Goal: Task Accomplishment & Management: Use online tool/utility

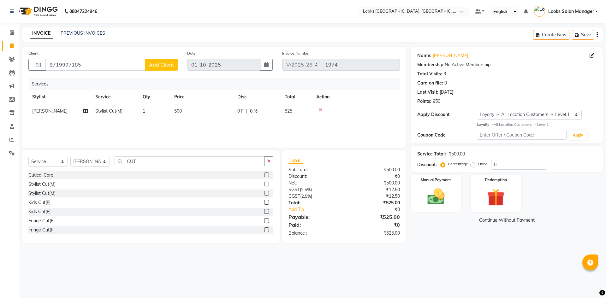
select select "4460"
select select "service"
select select "64711"
select select "1: Object"
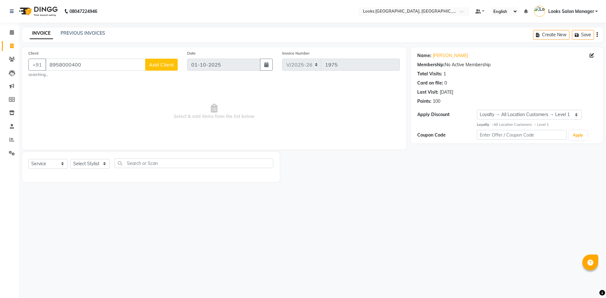
select select "4460"
select select "service"
select select "1: Object"
click at [87, 163] on select "Select Stylist Avdhaesh_pdct COUNTER SALES [PERSON_NAME] Looks Salon Manager [P…" at bounding box center [89, 164] width 39 height 10
select select "85710"
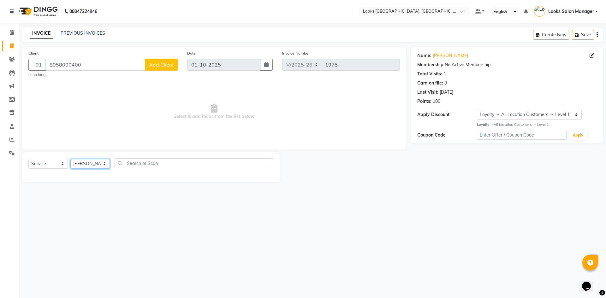
click at [70, 159] on select "Select Stylist Avdhaesh_pdct COUNTER SALES [PERSON_NAME] Looks Salon Manager [P…" at bounding box center [89, 164] width 39 height 10
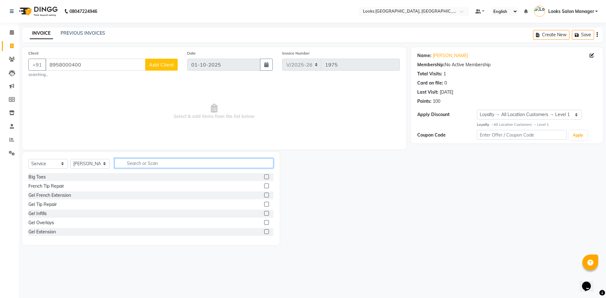
click at [166, 166] on input "text" at bounding box center [194, 163] width 159 height 10
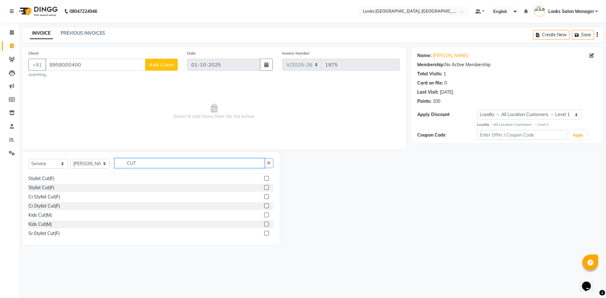
scroll to position [63, 0]
type input "CUT"
click at [264, 178] on label at bounding box center [266, 177] width 5 height 5
click at [264, 178] on input "checkbox" at bounding box center [266, 178] width 4 height 4
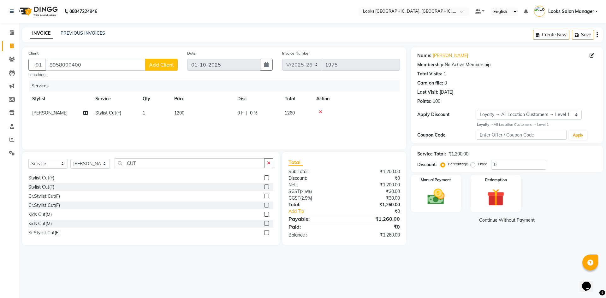
click at [264, 178] on label at bounding box center [266, 177] width 5 height 5
click at [264, 178] on input "checkbox" at bounding box center [266, 178] width 4 height 4
checkbox input "false"
click at [97, 167] on select "Select Stylist Avdhaesh_pdct COUNTER SALES [PERSON_NAME] Looks Salon Manager [P…" at bounding box center [89, 164] width 39 height 10
select select "63435"
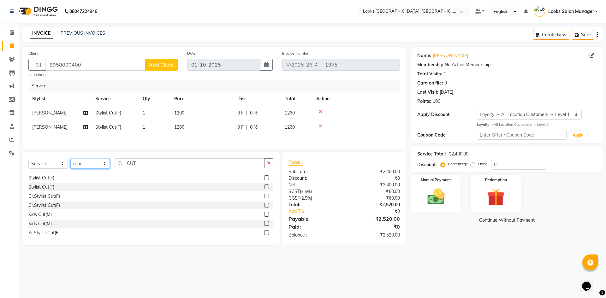
click at [70, 160] on select "Select Stylist Avdhaesh_pdct COUNTER SALES [PERSON_NAME] Looks Salon Manager [P…" at bounding box center [89, 164] width 39 height 10
click at [131, 158] on div "Select Service Product Membership Package Voucher Prepaid Gift Card Select Styl…" at bounding box center [150, 198] width 257 height 93
click at [131, 164] on input "CUT" at bounding box center [190, 163] width 150 height 10
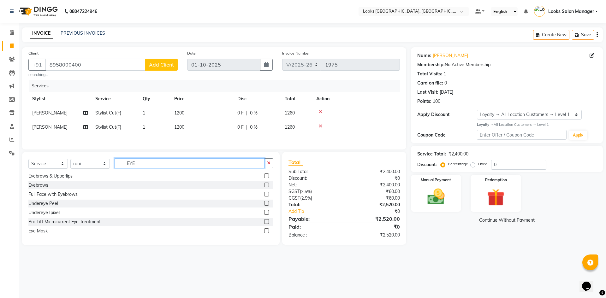
scroll to position [10, 0]
type input "EYE"
click at [264, 186] on label at bounding box center [266, 185] width 5 height 5
click at [264, 186] on input "checkbox" at bounding box center [266, 185] width 4 height 4
checkbox input "true"
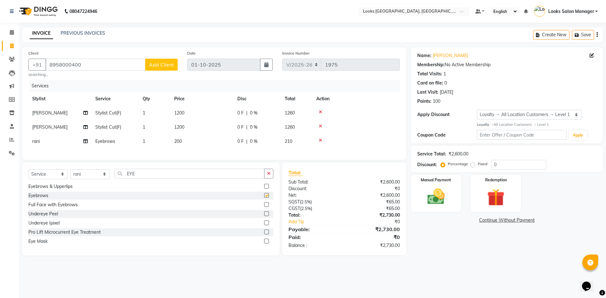
click at [221, 141] on td "200" at bounding box center [201, 141] width 63 height 14
select select "63435"
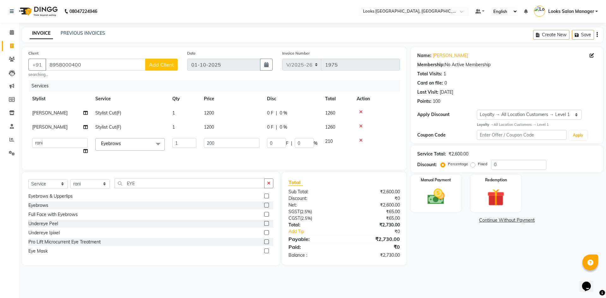
checkbox input "false"
click at [221, 141] on input "200" at bounding box center [232, 143] width 56 height 10
type input "70"
click at [212, 155] on div "Services Stylist Service Qty Price Disc Total Action [PERSON_NAME] Stylist Cut(…" at bounding box center [213, 121] width 371 height 83
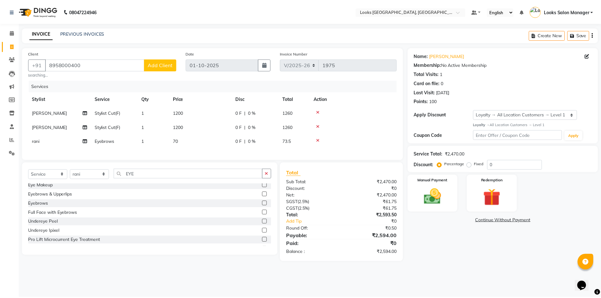
scroll to position [0, 0]
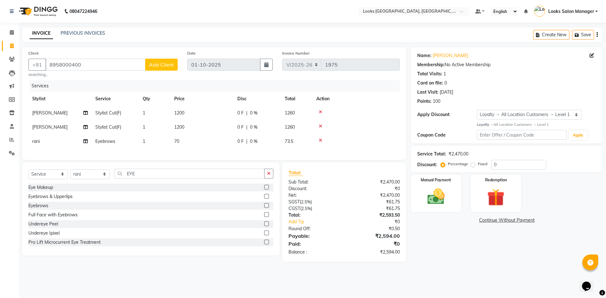
click at [264, 199] on label at bounding box center [266, 196] width 5 height 5
click at [264, 199] on input "checkbox" at bounding box center [266, 197] width 4 height 4
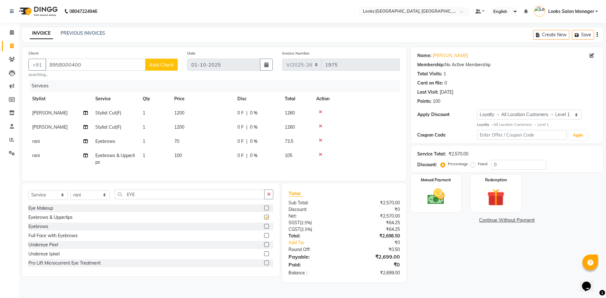
checkbox input "false"
click at [321, 140] on icon at bounding box center [320, 140] width 3 height 4
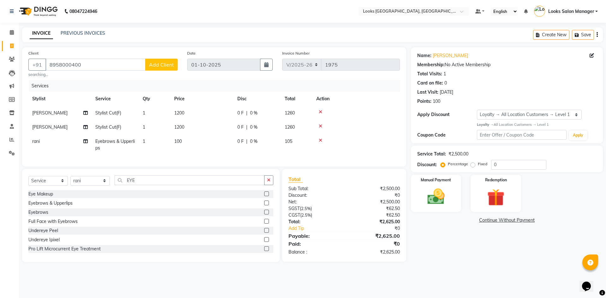
click at [184, 141] on td "100" at bounding box center [201, 144] width 63 height 21
select select "63435"
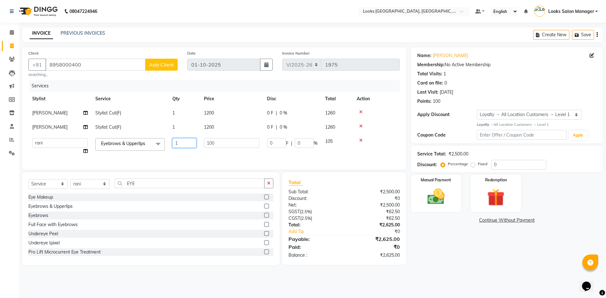
click at [184, 141] on input "1" at bounding box center [184, 143] width 24 height 10
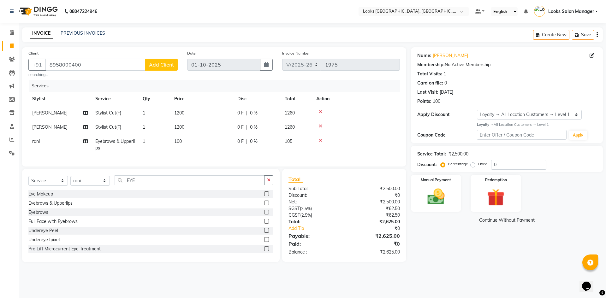
click at [226, 145] on td "100" at bounding box center [201, 144] width 63 height 21
select select "63435"
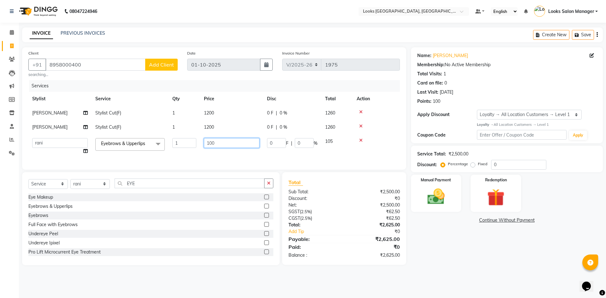
click at [226, 145] on input "100" at bounding box center [232, 143] width 56 height 10
type input "140"
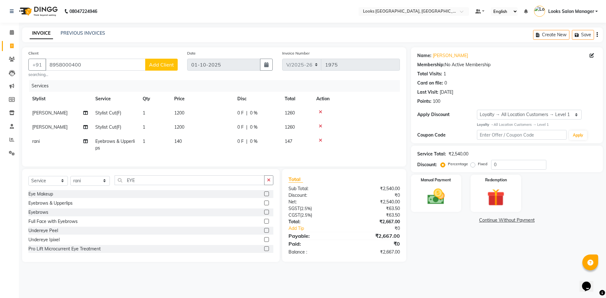
click at [201, 152] on td "140" at bounding box center [201, 144] width 63 height 21
select select "63435"
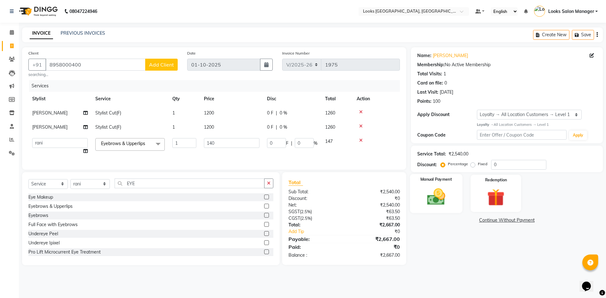
click at [425, 193] on img at bounding box center [435, 196] width 29 height 21
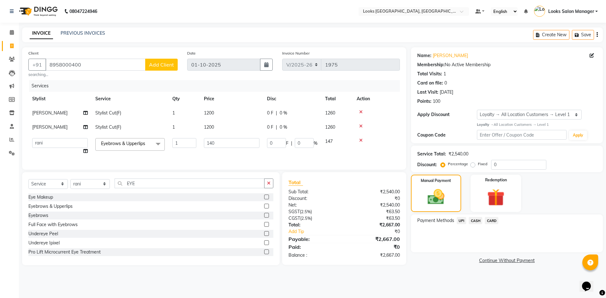
click at [494, 224] on span "CARD" at bounding box center [492, 220] width 14 height 7
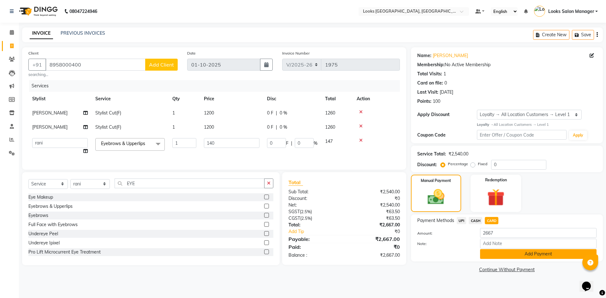
click at [491, 252] on button "Add Payment" at bounding box center [538, 254] width 116 height 10
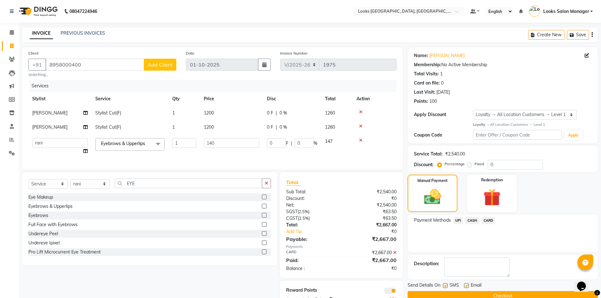
click at [443, 286] on label at bounding box center [445, 285] width 5 height 5
click at [443, 286] on input "checkbox" at bounding box center [445, 286] width 4 height 4
checkbox input "false"
click at [443, 294] on button "Checkout" at bounding box center [503, 296] width 190 height 10
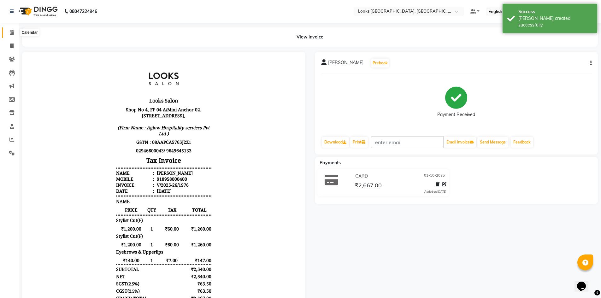
click at [12, 29] on span at bounding box center [11, 32] width 11 height 7
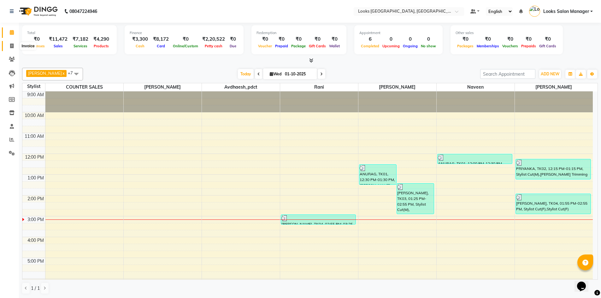
click at [12, 49] on span at bounding box center [11, 46] width 11 height 7
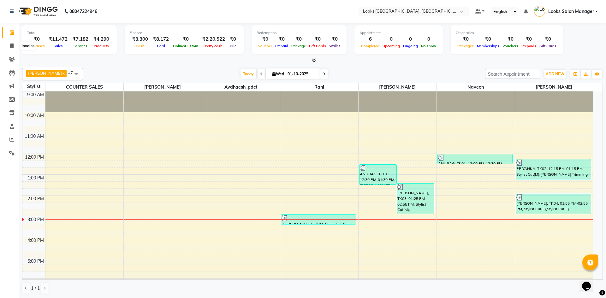
select select "4460"
select select "service"
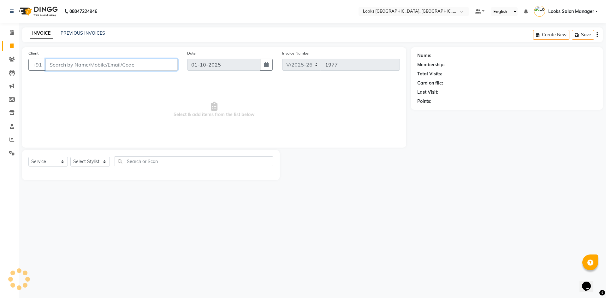
click at [93, 64] on input "Client" at bounding box center [111, 65] width 132 height 12
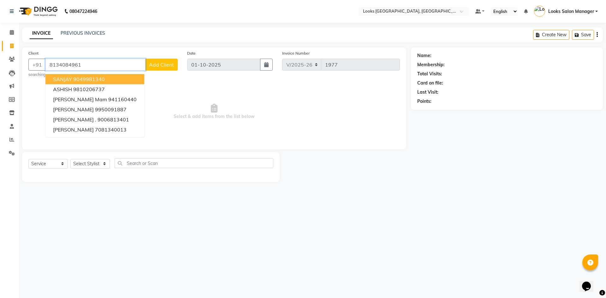
type input "8134084961"
click at [170, 59] on button "Add Client" at bounding box center [161, 65] width 32 height 12
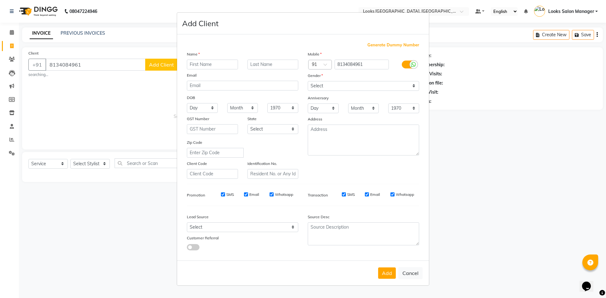
click at [207, 66] on input "text" at bounding box center [212, 65] width 51 height 10
type input "[PERSON_NAME]"
click at [346, 88] on select "Select [DEMOGRAPHIC_DATA] [DEMOGRAPHIC_DATA] Other Prefer Not To Say" at bounding box center [363, 86] width 111 height 10
select select "[DEMOGRAPHIC_DATA]"
click at [308, 81] on select "Select [DEMOGRAPHIC_DATA] [DEMOGRAPHIC_DATA] Other Prefer Not To Say" at bounding box center [363, 86] width 111 height 10
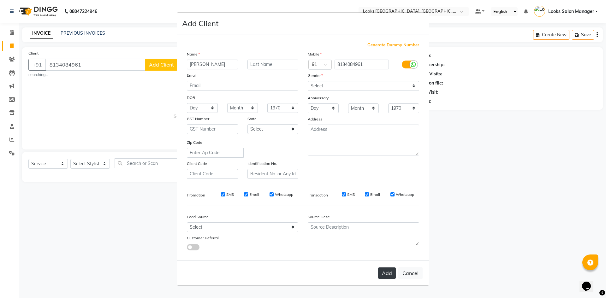
click at [387, 270] on button "Add" at bounding box center [387, 273] width 18 height 11
select select
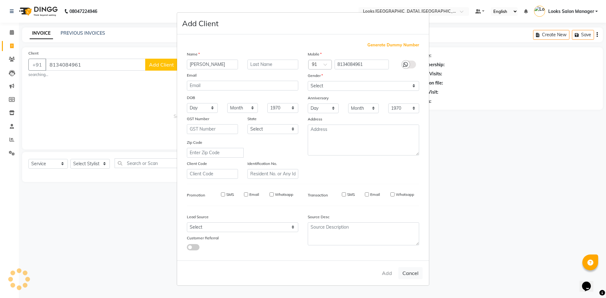
select select
checkbox input "false"
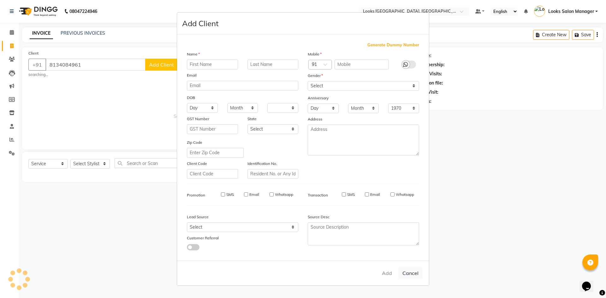
checkbox input "false"
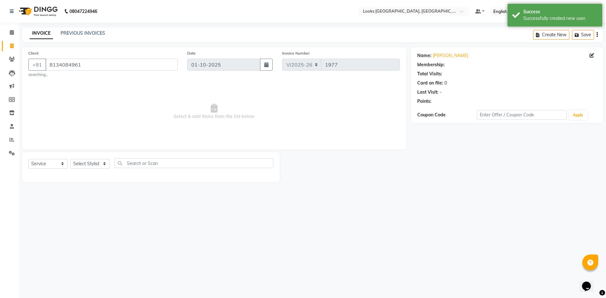
select select "1: Object"
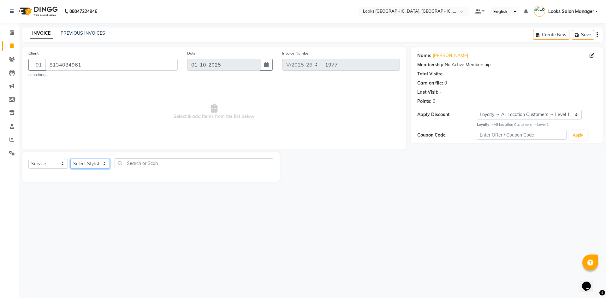
click at [97, 165] on select "Select Stylist Avdhaesh_pdct COUNTER SALES [PERSON_NAME] Looks Salon Manager [P…" at bounding box center [89, 164] width 39 height 10
select select "63435"
click at [70, 159] on select "Select Stylist Avdhaesh_pdct COUNTER SALES [PERSON_NAME] Looks Salon Manager [P…" at bounding box center [89, 164] width 39 height 10
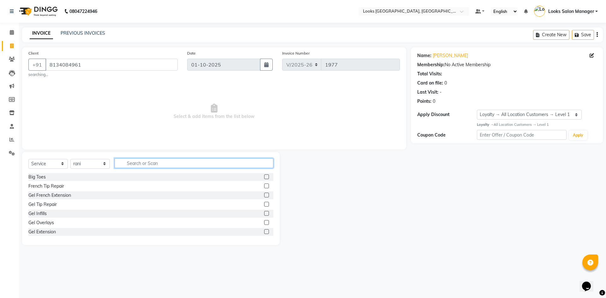
click at [142, 165] on input "text" at bounding box center [194, 163] width 159 height 10
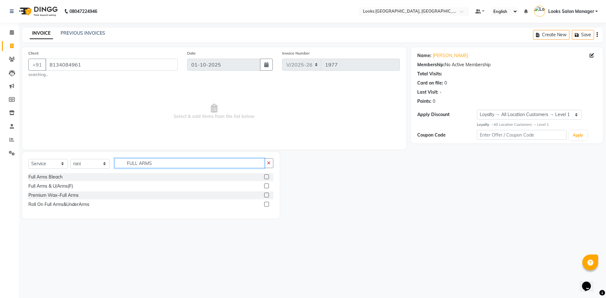
type input "FULL ARMS"
click at [265, 194] on label at bounding box center [266, 195] width 5 height 5
click at [265, 194] on input "checkbox" at bounding box center [266, 195] width 4 height 4
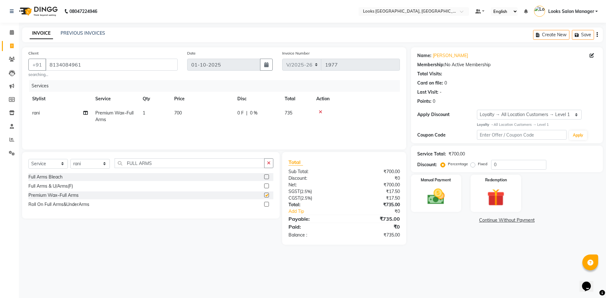
checkbox input "false"
click at [175, 162] on input "FULL ARMS" at bounding box center [190, 163] width 150 height 10
type input "FULL LEGS"
click at [267, 194] on label at bounding box center [266, 195] width 5 height 5
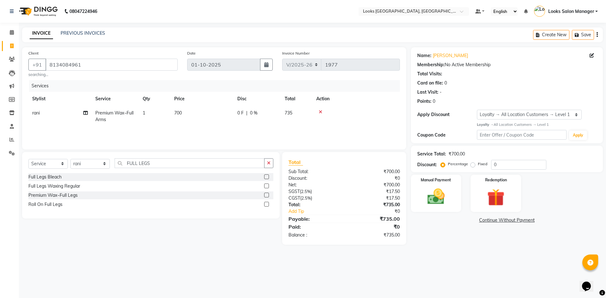
click at [267, 194] on input "checkbox" at bounding box center [266, 195] width 4 height 4
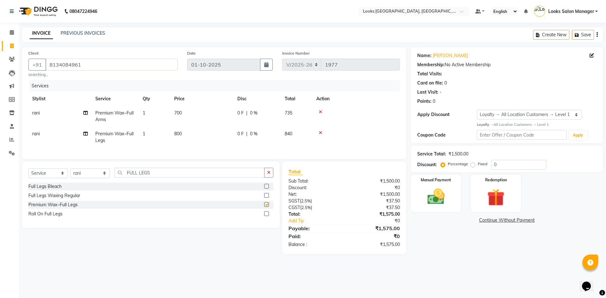
checkbox input "false"
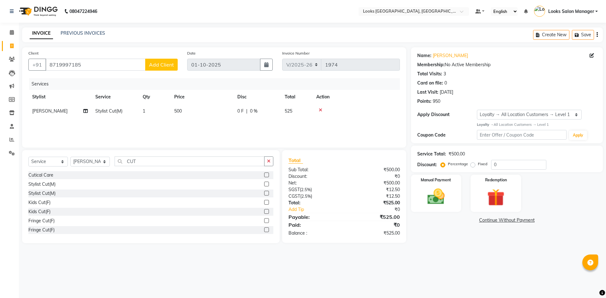
select select "4460"
select select "service"
select select "64711"
select select "1: Object"
click at [132, 161] on input "CUT" at bounding box center [190, 161] width 150 height 10
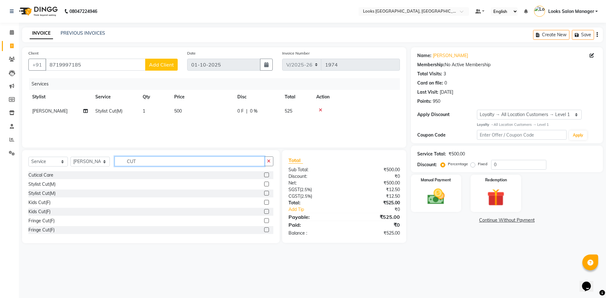
click at [132, 161] on input "CUT" at bounding box center [190, 161] width 150 height 10
type input "BEAR"
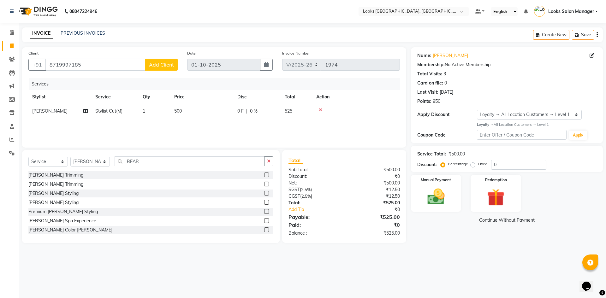
click at [264, 174] on label at bounding box center [266, 175] width 5 height 5
click at [264, 174] on input "checkbox" at bounding box center [266, 175] width 4 height 4
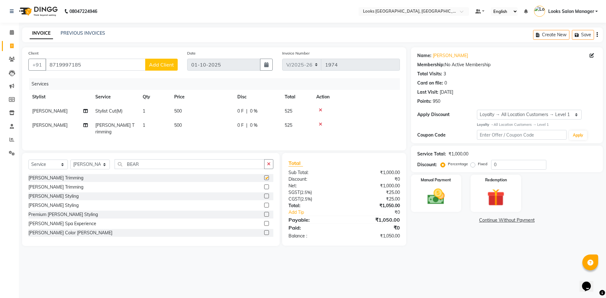
checkbox input "false"
click at [177, 129] on td "500" at bounding box center [201, 128] width 63 height 21
select select "64711"
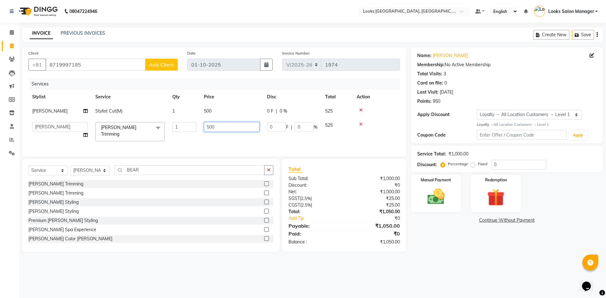
click at [208, 128] on input "500" at bounding box center [232, 127] width 56 height 10
click at [210, 127] on input "500" at bounding box center [232, 127] width 56 height 10
drag, startPoint x: 210, startPoint y: 127, endPoint x: 202, endPoint y: 127, distance: 7.9
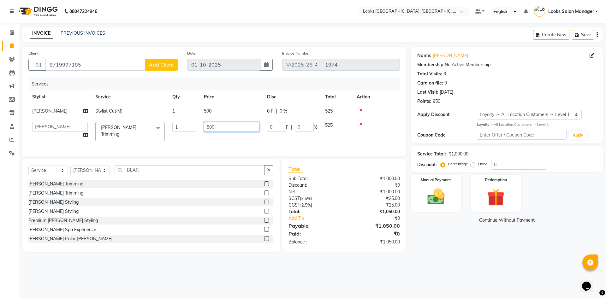
click at [202, 127] on td "500" at bounding box center [231, 131] width 63 height 27
type input "300"
click at [203, 134] on div "Services Stylist Service Qty Price Disc Total Action Sonu Stylist Cut(M) 1 500 …" at bounding box center [213, 114] width 371 height 72
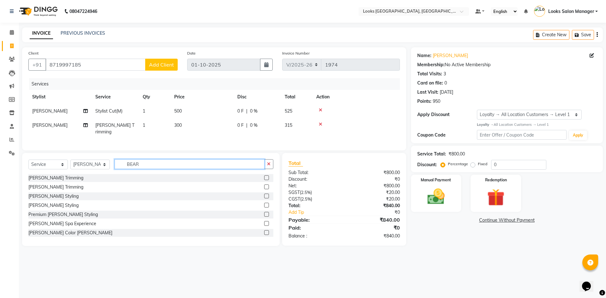
click at [132, 162] on input "BEAR" at bounding box center [190, 164] width 150 height 10
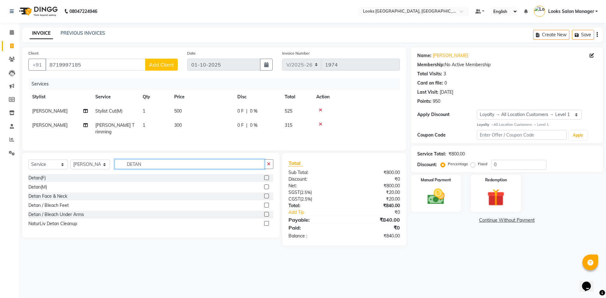
type input "DETAN"
click at [267, 185] on label at bounding box center [266, 187] width 5 height 5
click at [267, 185] on input "checkbox" at bounding box center [266, 187] width 4 height 4
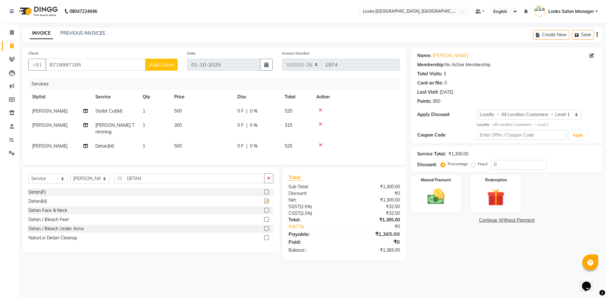
checkbox input "false"
click at [227, 146] on td "500" at bounding box center [201, 146] width 63 height 14
select select "64711"
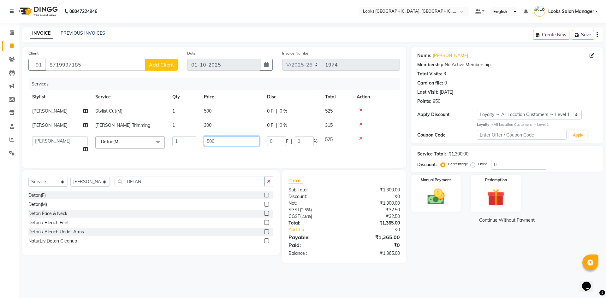
click at [223, 142] on input "500" at bounding box center [232, 141] width 56 height 10
type input "1600"
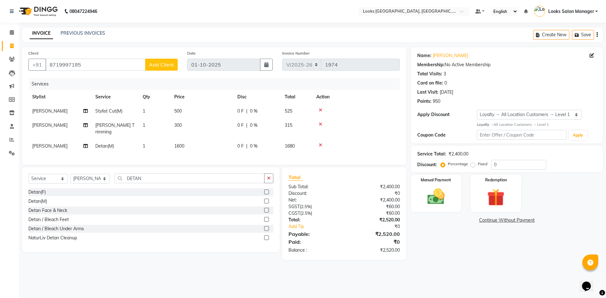
click at [209, 151] on div "Services Stylist Service Qty Price Disc Total Action Sonu Stylist Cut(M) 1 500 …" at bounding box center [213, 118] width 371 height 80
click at [454, 203] on div "Manual Payment" at bounding box center [436, 193] width 52 height 39
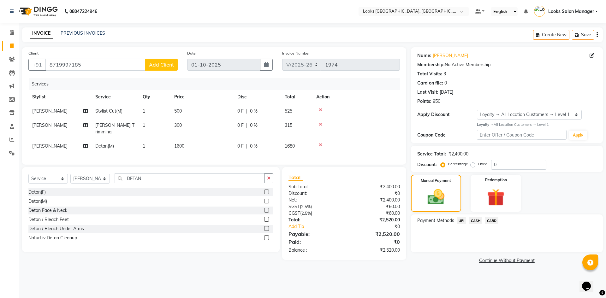
click at [491, 222] on span "CARD" at bounding box center [492, 220] width 14 height 7
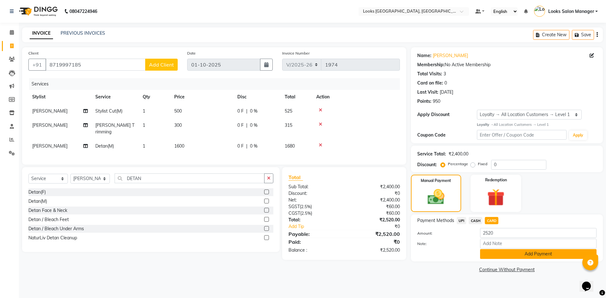
click at [495, 256] on button "Add Payment" at bounding box center [538, 254] width 116 height 10
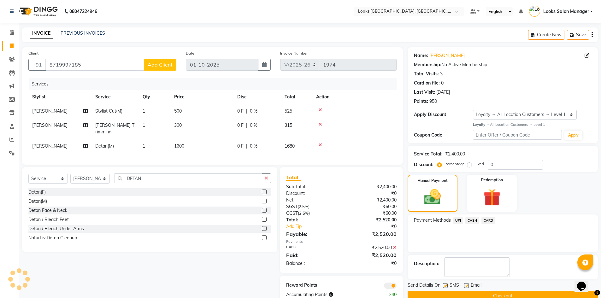
click at [444, 288] on div at bounding box center [445, 286] width 4 height 7
click at [445, 286] on label at bounding box center [445, 285] width 5 height 5
click at [445, 286] on input "checkbox" at bounding box center [445, 286] width 4 height 4
checkbox input "false"
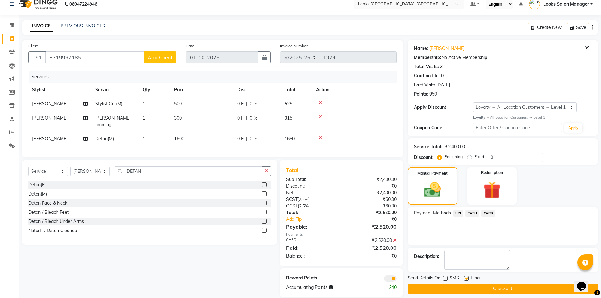
scroll to position [14, 0]
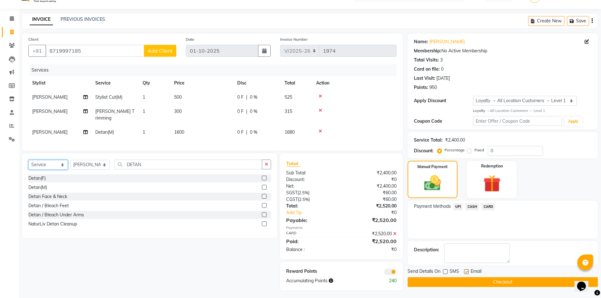
click at [38, 163] on select "Select Service Product Membership Package Voucher Prepaid Gift Card" at bounding box center [47, 165] width 39 height 10
select select "product"
click at [28, 160] on select "Select Service Product Membership Package Voucher Prepaid Gift Card" at bounding box center [47, 165] width 39 height 10
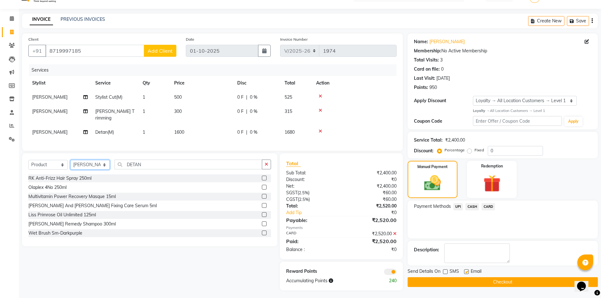
click at [88, 161] on select "Select Stylist Avdhaesh_pdct COUNTER SALES [PERSON_NAME] Looks Salon Manager [P…" at bounding box center [89, 165] width 39 height 10
select select "33002"
click at [70, 160] on select "Select Stylist Avdhaesh_pdct COUNTER SALES [PERSON_NAME] Looks Salon Manager [P…" at bounding box center [89, 165] width 39 height 10
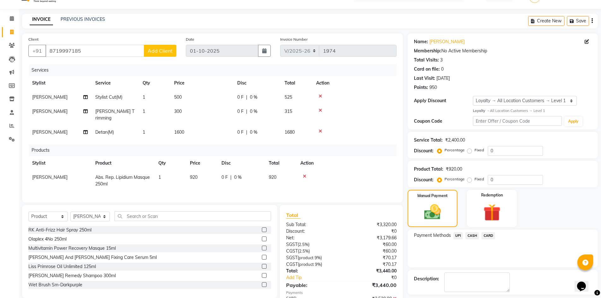
click at [195, 174] on td "920" at bounding box center [202, 180] width 32 height 21
select select "33002"
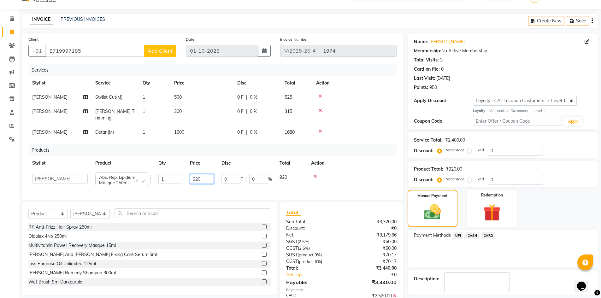
click at [195, 174] on input "920" at bounding box center [202, 179] width 24 height 10
type input "990"
click at [205, 185] on div "Services Stylist Service Qty Price Disc Total Action Sonu Stylist Cut(M) 1 500 …" at bounding box center [212, 128] width 368 height 129
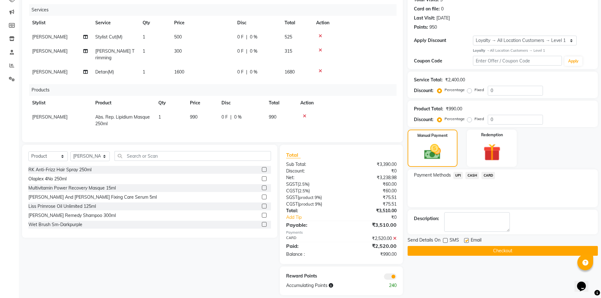
scroll to position [79, 0]
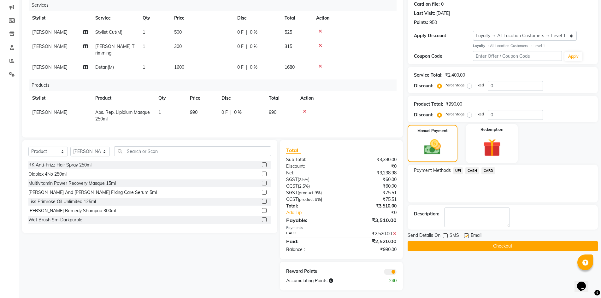
click at [483, 143] on img at bounding box center [491, 148] width 29 height 22
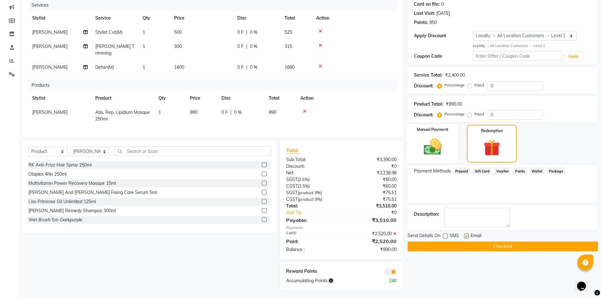
click at [434, 137] on img at bounding box center [432, 147] width 29 height 21
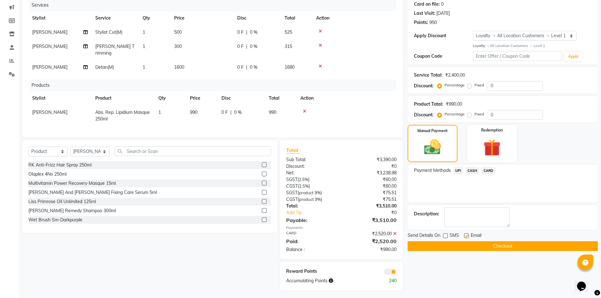
click at [487, 170] on span "CARD" at bounding box center [488, 170] width 14 height 7
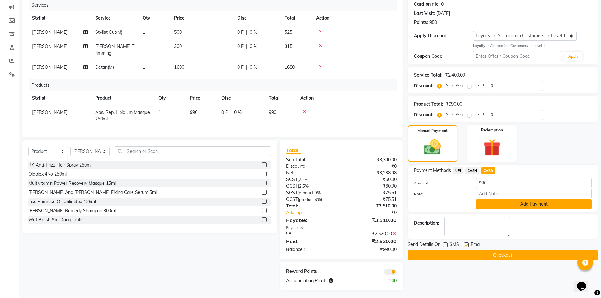
click at [480, 204] on button "Add Payment" at bounding box center [533, 204] width 115 height 10
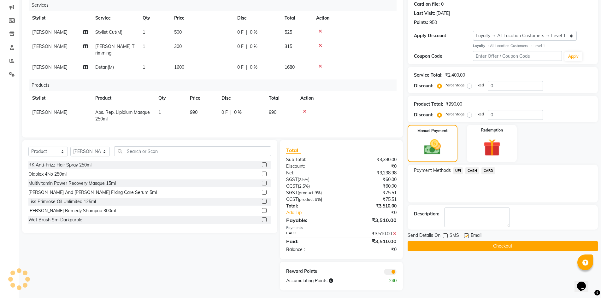
click at [445, 245] on button "Checkout" at bounding box center [503, 246] width 190 height 10
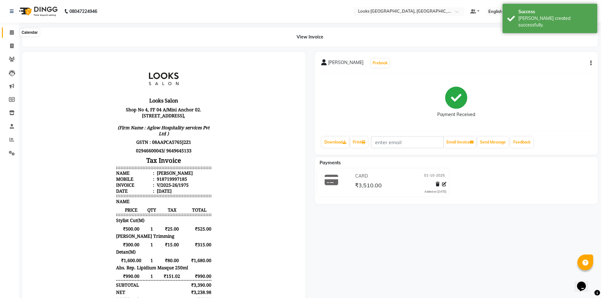
click at [11, 32] on icon at bounding box center [12, 32] width 4 height 5
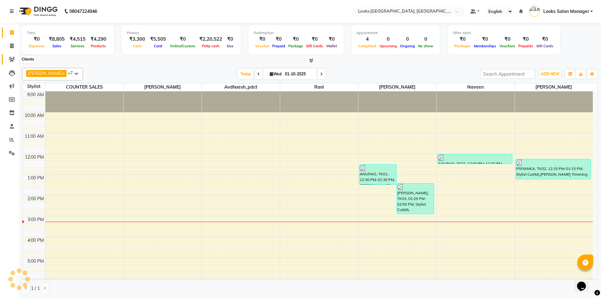
drag, startPoint x: 11, startPoint y: 56, endPoint x: 18, endPoint y: 54, distance: 6.6
click at [11, 56] on span at bounding box center [11, 59] width 11 height 7
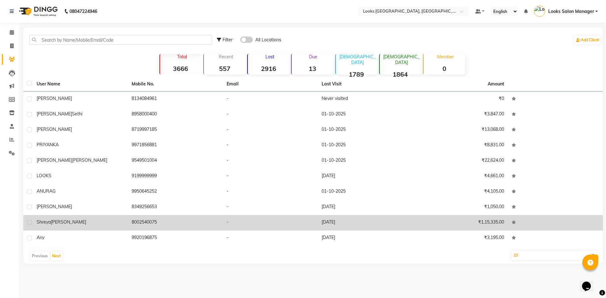
click at [63, 225] on span "anand" at bounding box center [68, 222] width 35 height 6
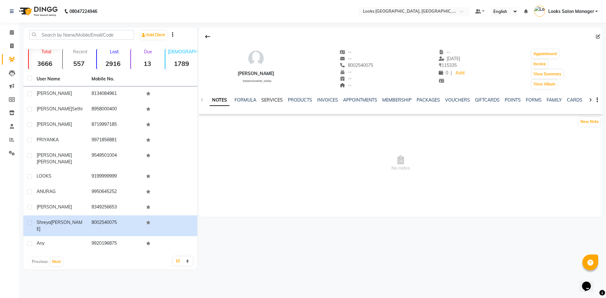
click at [267, 99] on link "SERVICES" at bounding box center [271, 100] width 21 height 6
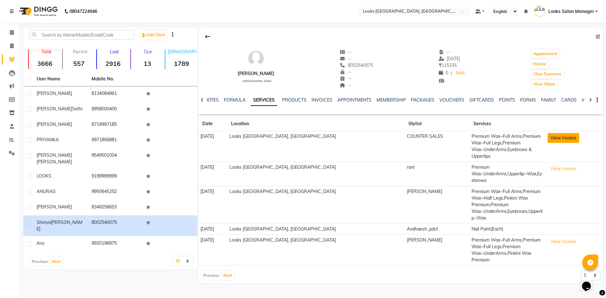
click at [547, 137] on button "View Invoice" at bounding box center [563, 138] width 32 height 10
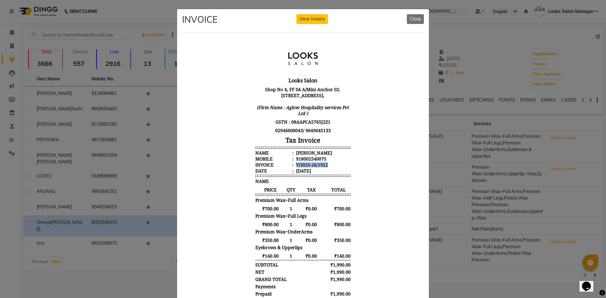
drag, startPoint x: 291, startPoint y: 170, endPoint x: 331, endPoint y: 170, distance: 40.1
click at [331, 168] on li "Invoice : V/2025-26/1922" at bounding box center [302, 165] width 95 height 6
drag, startPoint x: 316, startPoint y: 174, endPoint x: 297, endPoint y: 171, distance: 19.4
click at [297, 168] on div "V/2025-26/1922" at bounding box center [311, 165] width 33 height 6
drag, startPoint x: 292, startPoint y: 171, endPoint x: 323, endPoint y: 171, distance: 31.2
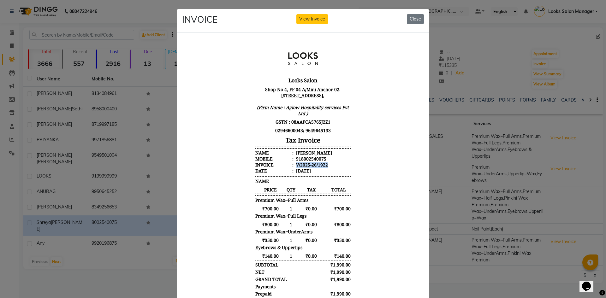
click at [323, 168] on li "Invoice : V/2025-26/1922" at bounding box center [302, 165] width 95 height 6
copy div "V/2025-26/1922"
click at [411, 20] on button "Close" at bounding box center [415, 19] width 17 height 10
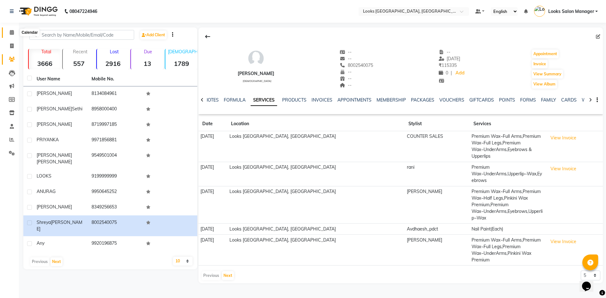
click at [11, 32] on icon at bounding box center [12, 32] width 4 height 5
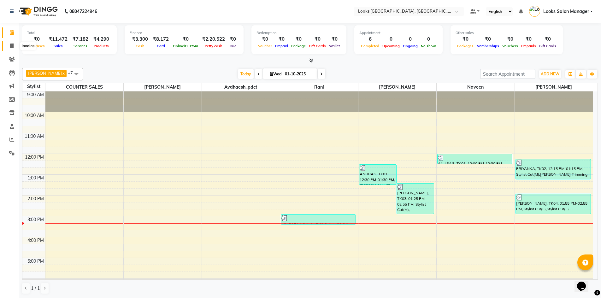
click at [12, 46] on icon at bounding box center [11, 46] width 3 height 5
select select "service"
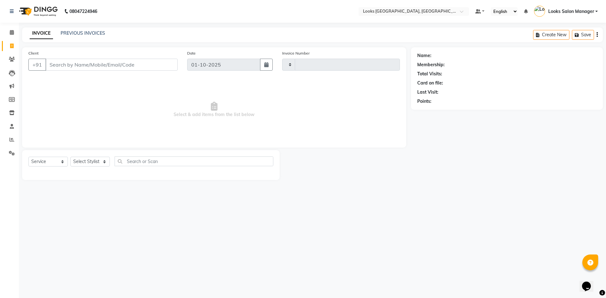
type input "1977"
select select "4460"
click at [77, 33] on link "PREVIOUS INVOICES" at bounding box center [83, 33] width 44 height 6
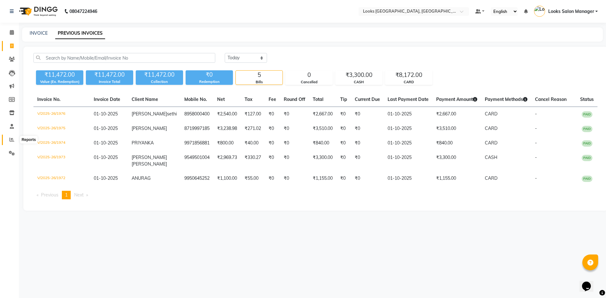
click at [13, 140] on icon at bounding box center [11, 139] width 5 height 5
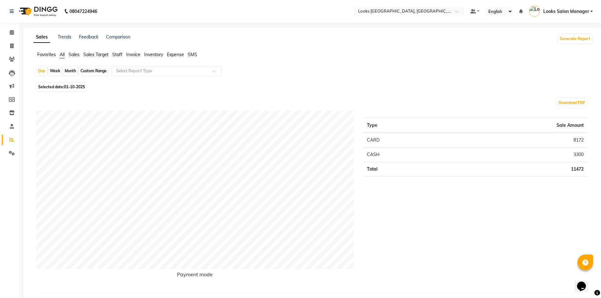
click at [118, 56] on span "Staff" at bounding box center [117, 55] width 10 height 6
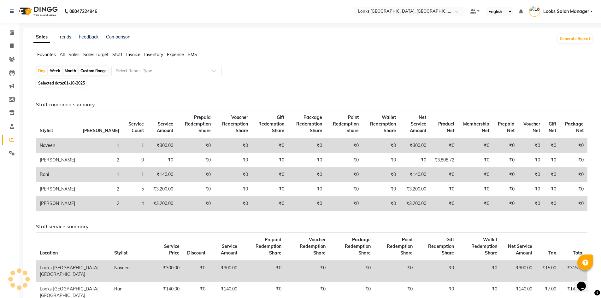
click at [123, 74] on input "text" at bounding box center [160, 71] width 91 height 6
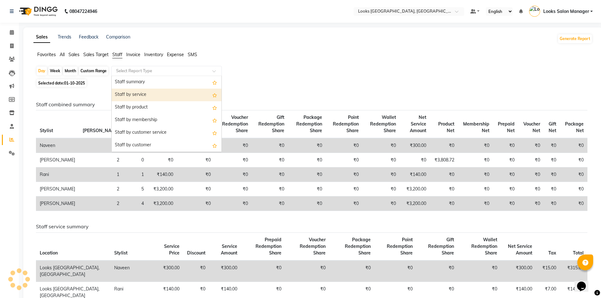
click at [125, 92] on div "Staff by service" at bounding box center [167, 95] width 110 height 13
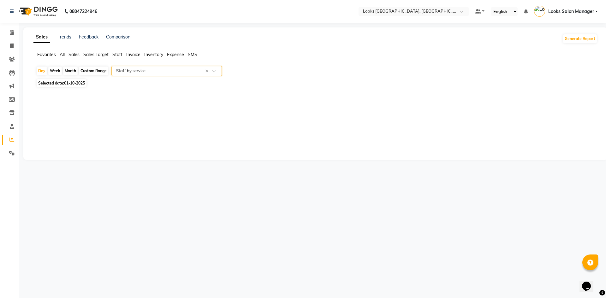
select select "full_report"
select select "pdf"
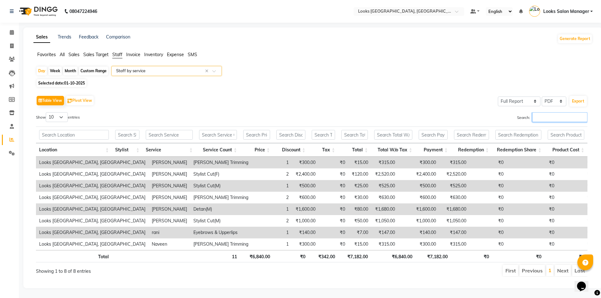
click at [540, 117] on input "Search:" at bounding box center [559, 117] width 55 height 10
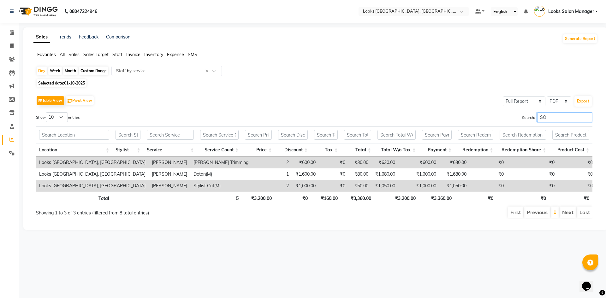
type input "S"
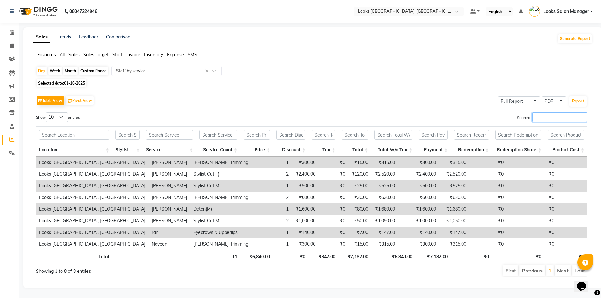
scroll to position [4, 0]
drag, startPoint x: 9, startPoint y: 29, endPoint x: 12, endPoint y: 37, distance: 8.2
click at [9, 29] on span at bounding box center [11, 32] width 11 height 7
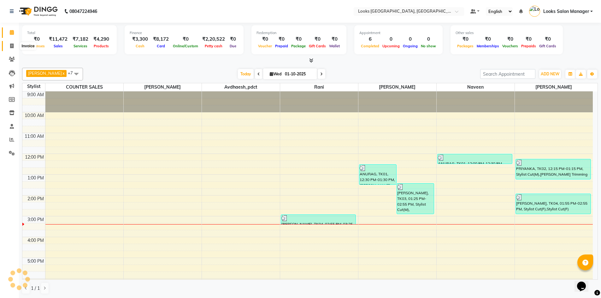
click at [14, 48] on span at bounding box center [11, 46] width 11 height 7
select select "service"
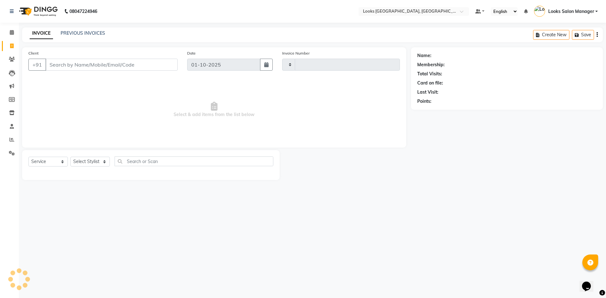
type input "1977"
select select "4460"
click at [85, 35] on link "PREVIOUS INVOICES" at bounding box center [83, 33] width 44 height 6
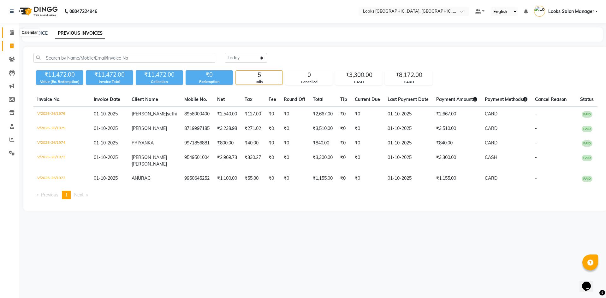
click at [13, 32] on icon at bounding box center [12, 32] width 4 height 5
